Goal: Information Seeking & Learning: Learn about a topic

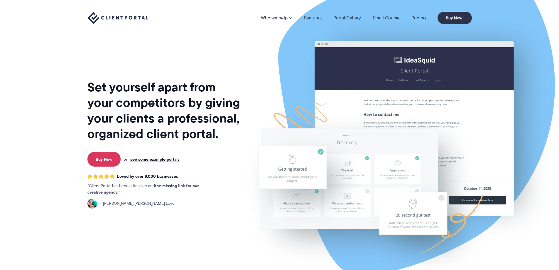
click at [418, 16] on link "Pricing" at bounding box center [418, 18] width 14 height 5
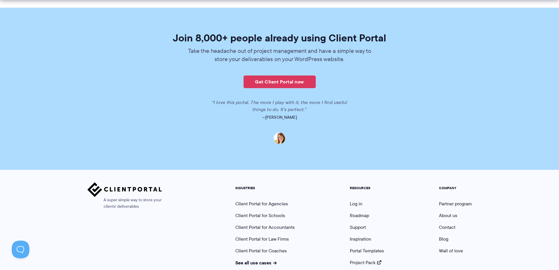
scroll to position [1437, 0]
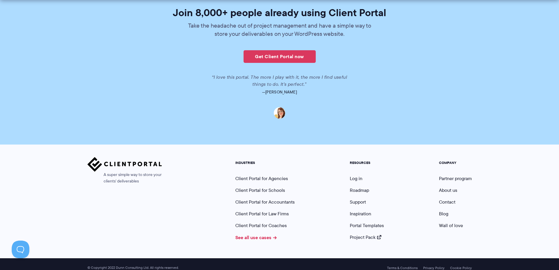
click at [260, 234] on link "See all use cases" at bounding box center [256, 237] width 42 height 7
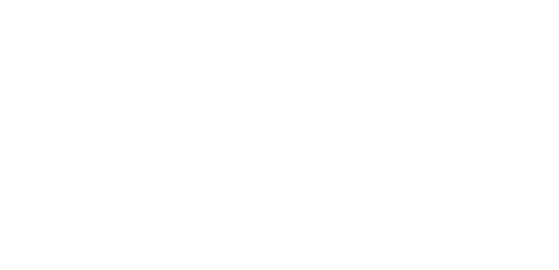
scroll to position [1437, 0]
